Goal: Task Accomplishment & Management: Manage account settings

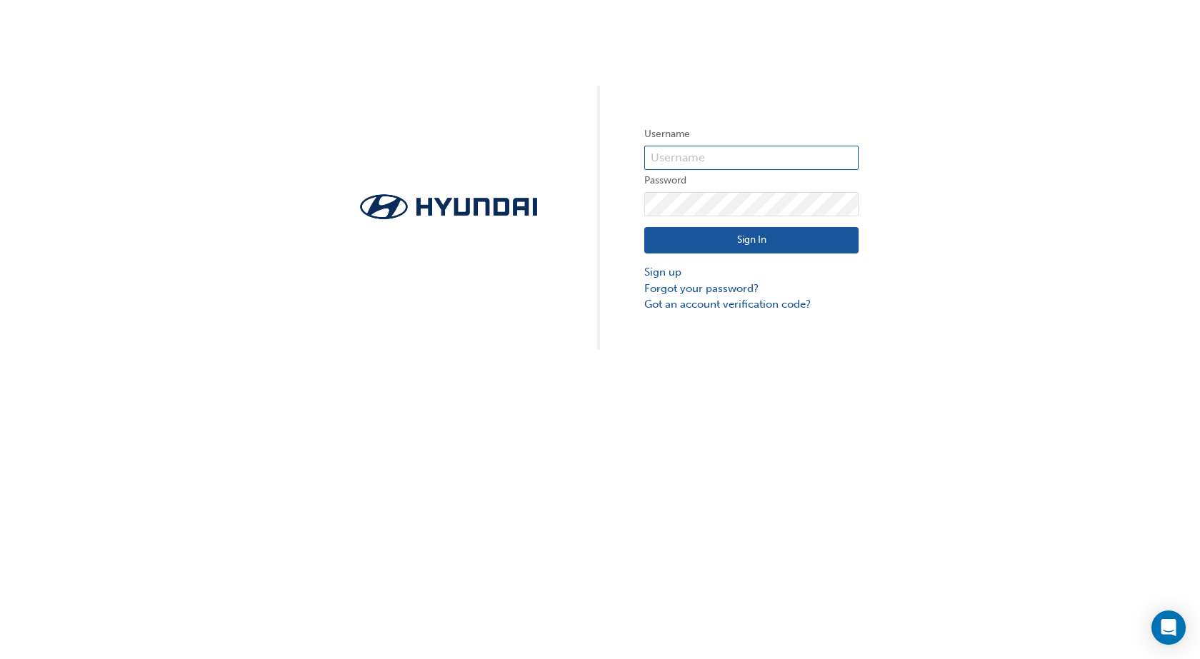
click at [715, 153] on input "text" at bounding box center [751, 158] width 214 height 24
click at [685, 160] on input "text" at bounding box center [751, 158] width 214 height 24
paste input "HAU2607V85"
type input "HAU2607V85"
click button "Sign In" at bounding box center [751, 240] width 214 height 27
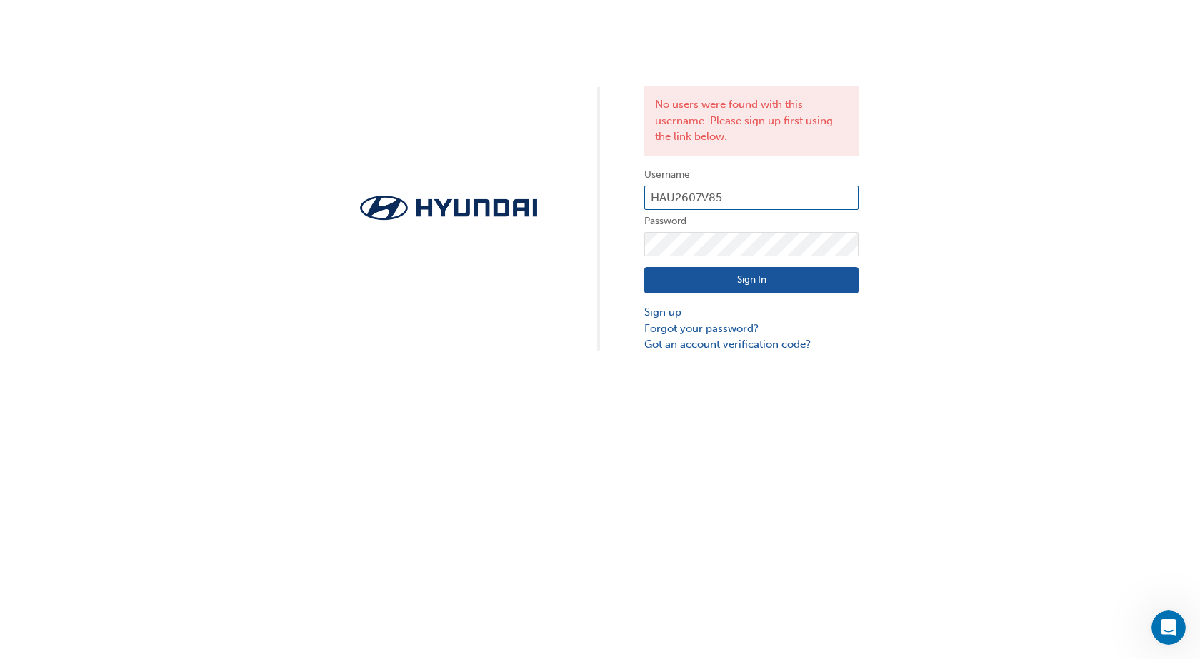
drag, startPoint x: 758, startPoint y: 201, endPoint x: 633, endPoint y: 196, distance: 124.3
click at [633, 196] on div "No users were found with this username. Please sign up first using the link bel…" at bounding box center [600, 176] width 1200 height 353
paste input "[EMAIL_ADDRESS][DOMAIN_NAME]"
type input "[EMAIL_ADDRESS][DOMAIN_NAME]"
click at [768, 282] on button "Sign In" at bounding box center [751, 280] width 214 height 27
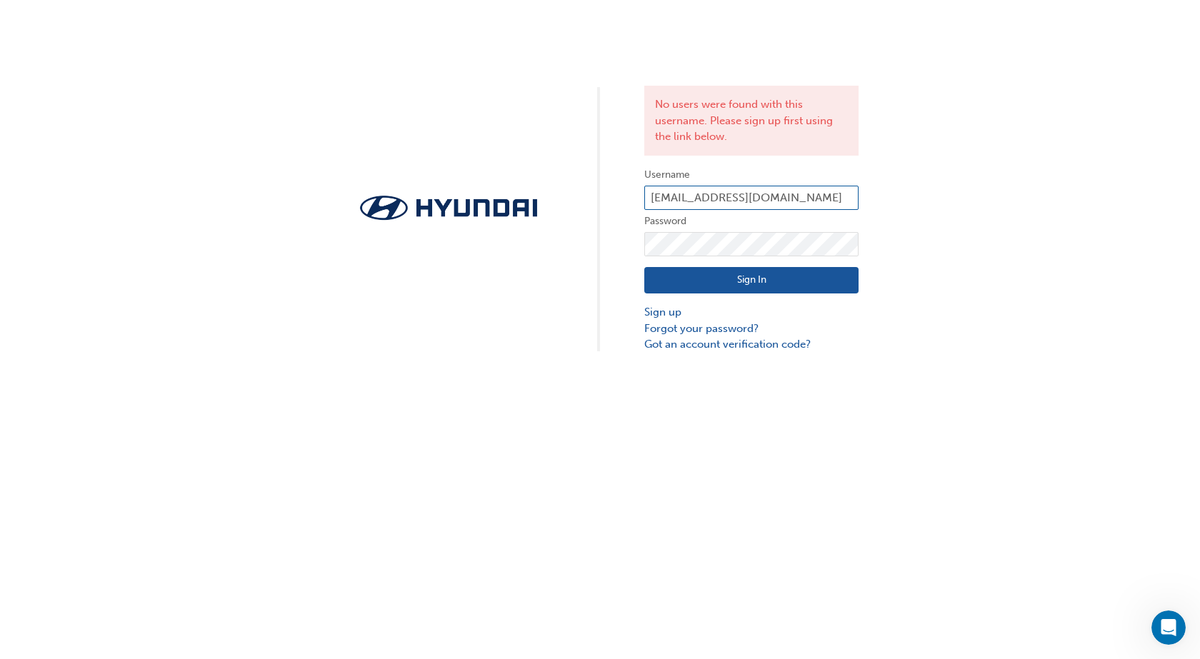
drag, startPoint x: 852, startPoint y: 199, endPoint x: 593, endPoint y: 193, distance: 259.2
click at [595, 194] on div "No users were found with this username. Please sign up first using the link bel…" at bounding box center [600, 176] width 1200 height 353
paste input "HAU2607V85"
click at [668, 201] on input "HAU2607V85" at bounding box center [751, 198] width 214 height 24
type input "HAU2607V85"
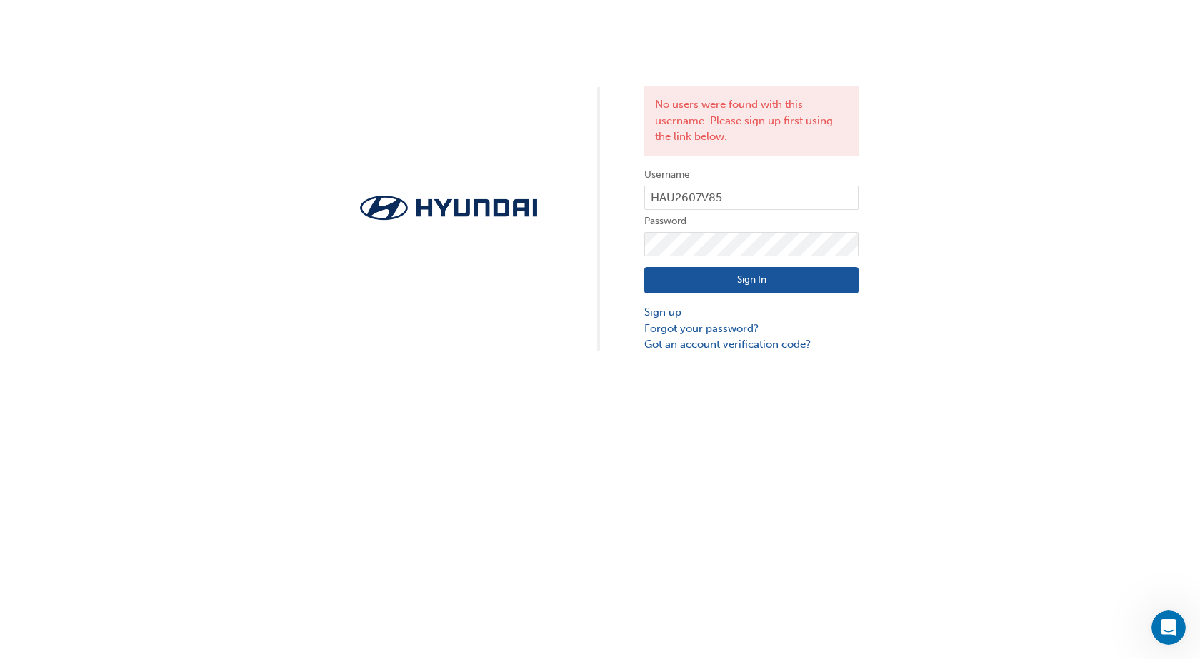
click at [735, 282] on button "Sign In" at bounding box center [751, 280] width 214 height 27
